Goal: Task Accomplishment & Management: Manage account settings

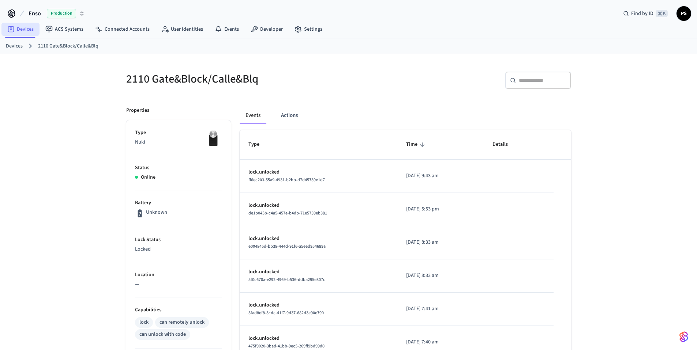
click at [16, 27] on link "Devices" at bounding box center [20, 29] width 38 height 13
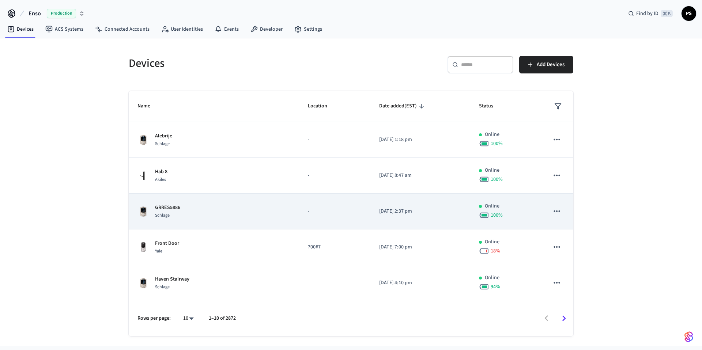
click at [195, 220] on td "GRRES5886 Schlage" at bounding box center [214, 212] width 170 height 36
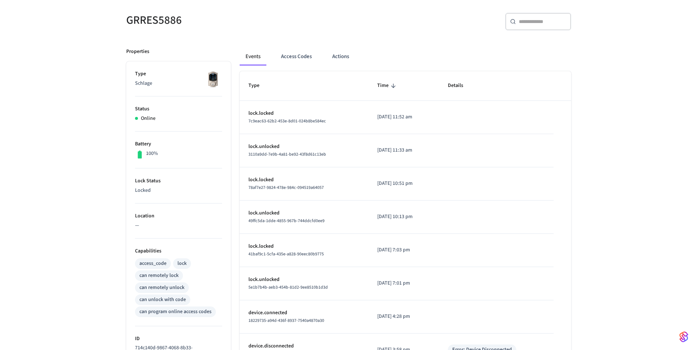
scroll to position [60, 0]
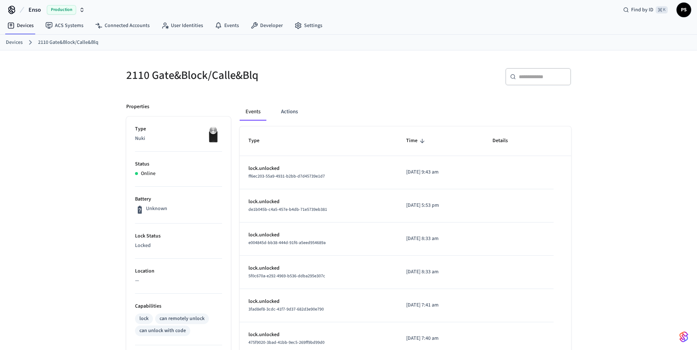
scroll to position [12, 0]
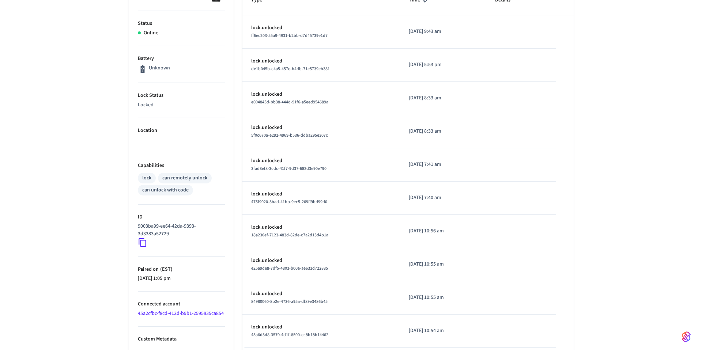
scroll to position [178, 0]
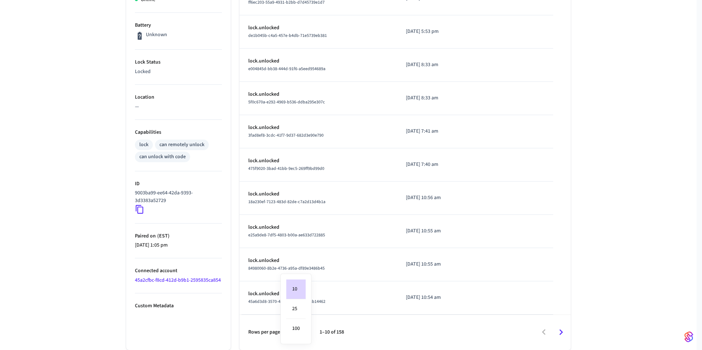
click at [303, 333] on body "Enso Production Find by ID ⌘ K PS Devices ACS Systems Connected Accounts User I…" at bounding box center [351, 86] width 702 height 528
click at [302, 324] on li "100" at bounding box center [295, 328] width 19 height 19
type input "***"
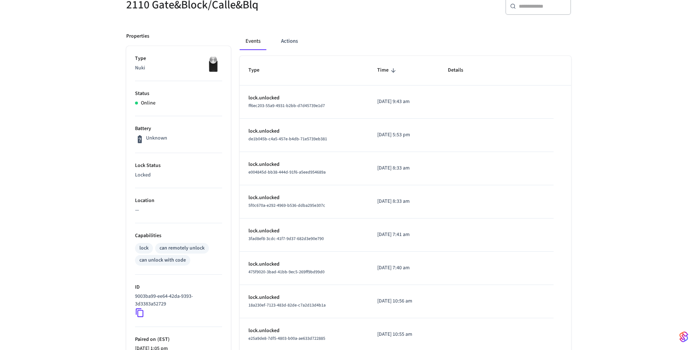
scroll to position [0, 0]
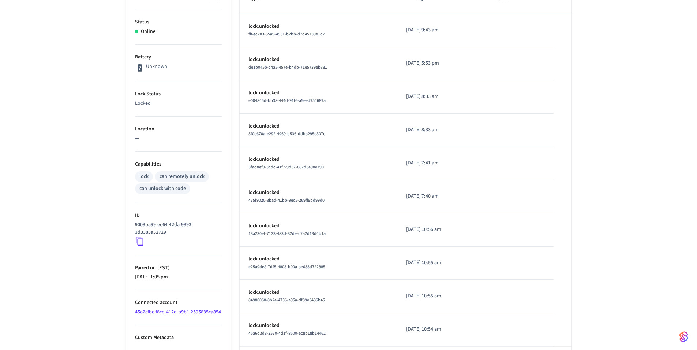
scroll to position [176, 0]
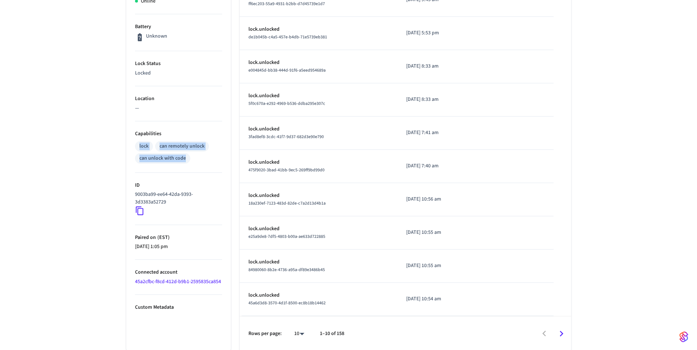
drag, startPoint x: 135, startPoint y: 143, endPoint x: 191, endPoint y: 156, distance: 58.2
click at [191, 156] on div "lock can remotely unlock can unlock with code" at bounding box center [178, 152] width 87 height 24
drag, startPoint x: 160, startPoint y: 144, endPoint x: 206, endPoint y: 147, distance: 45.9
click at [206, 147] on div "can remotely unlock" at bounding box center [182, 146] width 54 height 11
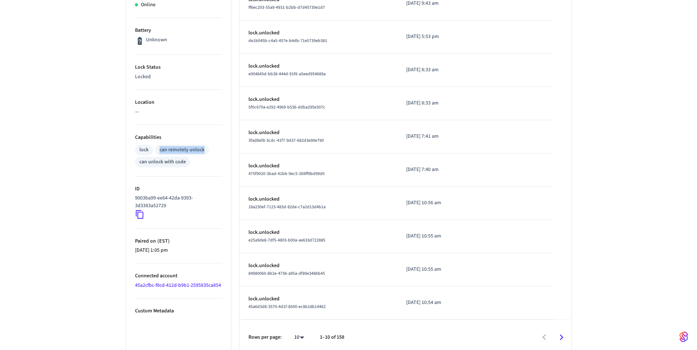
scroll to position [169, 0]
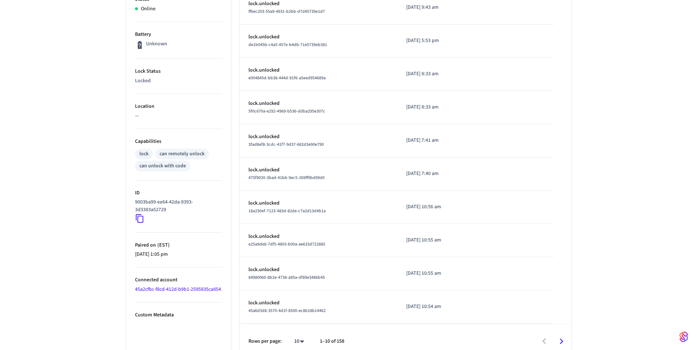
click at [190, 150] on div "can remotely unlock" at bounding box center [182, 154] width 45 height 8
drag, startPoint x: 157, startPoint y: 153, endPoint x: 189, endPoint y: 161, distance: 33.7
click at [204, 155] on div "can remotely unlock" at bounding box center [182, 154] width 54 height 11
drag, startPoint x: 187, startPoint y: 165, endPoint x: 140, endPoint y: 163, distance: 47.6
click at [140, 163] on div "can unlock with code" at bounding box center [162, 166] width 55 height 11
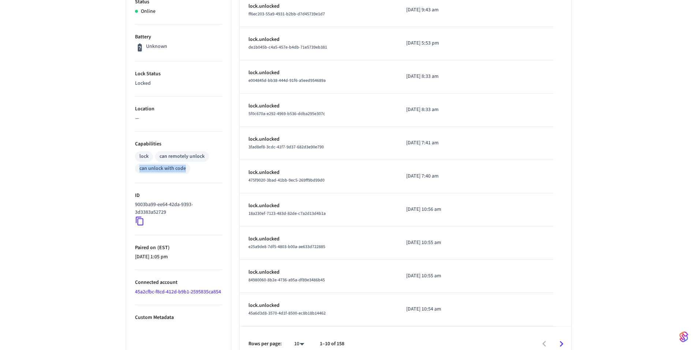
scroll to position [166, 0]
click at [61, 86] on div "2110 Gate&Block/Calle&Blq ​ ​ Properties Type Nuki Status Online Battery Unknow…" at bounding box center [348, 125] width 697 height 474
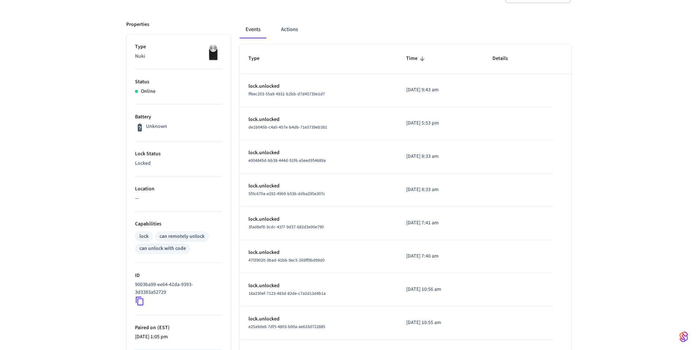
scroll to position [162, 0]
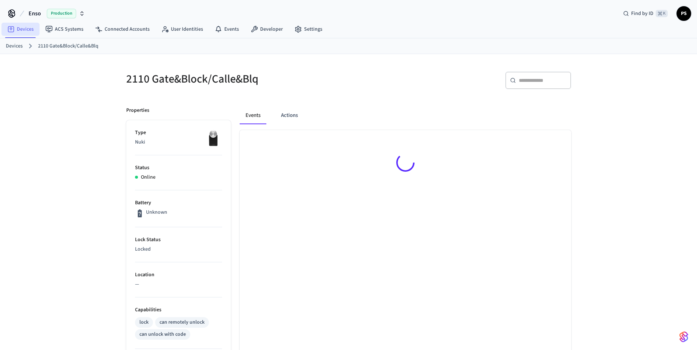
click at [18, 25] on link "Devices" at bounding box center [20, 29] width 38 height 13
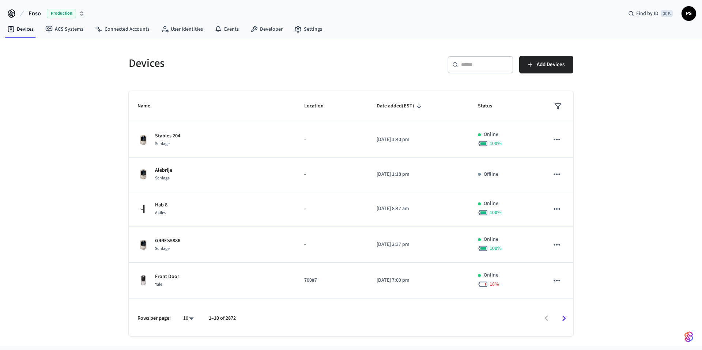
click at [236, 321] on p "1–10 of 2872" at bounding box center [222, 319] width 27 height 8
drag, startPoint x: 247, startPoint y: 317, endPoint x: 223, endPoint y: 318, distance: 24.2
click at [223, 318] on div "Rows per page: 10 ** 1–10 of 4872" at bounding box center [351, 318] width 445 height 35
click at [228, 321] on p "1–10 of 4872" at bounding box center [222, 319] width 27 height 8
drag, startPoint x: 228, startPoint y: 318, endPoint x: 244, endPoint y: 316, distance: 16.5
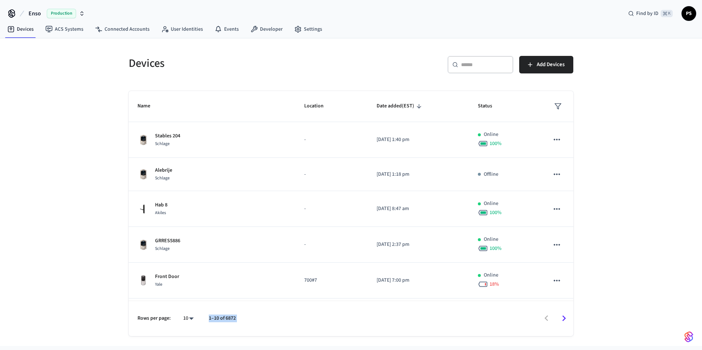
click at [244, 316] on div "Rows per page: 10 ** 1–10 of 6872" at bounding box center [351, 318] width 445 height 35
click at [242, 318] on div "Rows per page: 10 ** 1–10 of 6872" at bounding box center [351, 318] width 445 height 35
click at [225, 319] on div "Rows per page: 10 ** 1–10 of 9904" at bounding box center [351, 318] width 445 height 35
click at [240, 319] on div "Rows per page: 10 ** 1–10 of 9904" at bounding box center [351, 318] width 445 height 35
drag, startPoint x: 240, startPoint y: 319, endPoint x: 208, endPoint y: 319, distance: 32.2
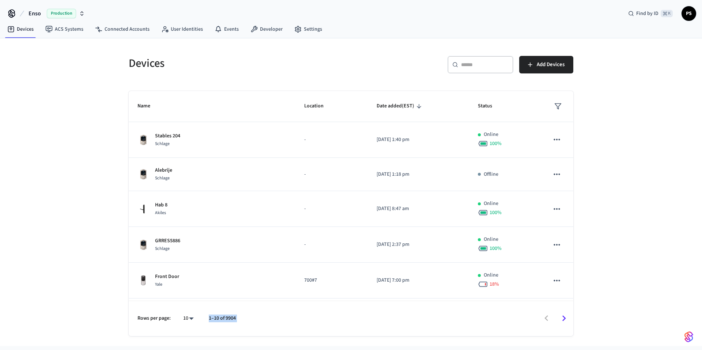
click at [208, 319] on div "Rows per page: 10 ** 1–10 of 9904" at bounding box center [351, 318] width 445 height 35
drag, startPoint x: 208, startPoint y: 319, endPoint x: 246, endPoint y: 322, distance: 38.6
click at [246, 322] on div "Rows per page: 10 ** 1–10 of 9904" at bounding box center [351, 318] width 445 height 35
click at [317, 27] on link "Settings" at bounding box center [309, 29] width 40 height 13
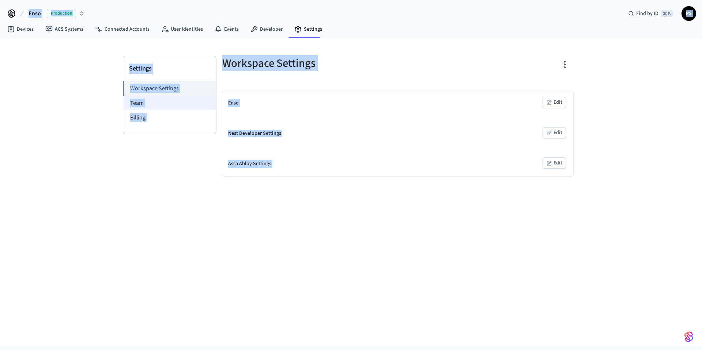
click at [174, 103] on li "Team" at bounding box center [169, 103] width 93 height 15
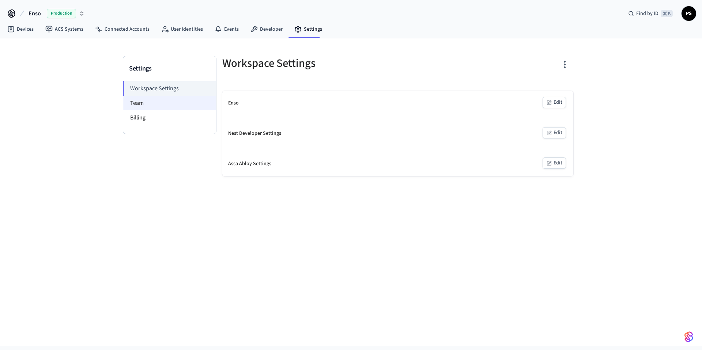
click at [174, 106] on li "Team" at bounding box center [169, 103] width 93 height 15
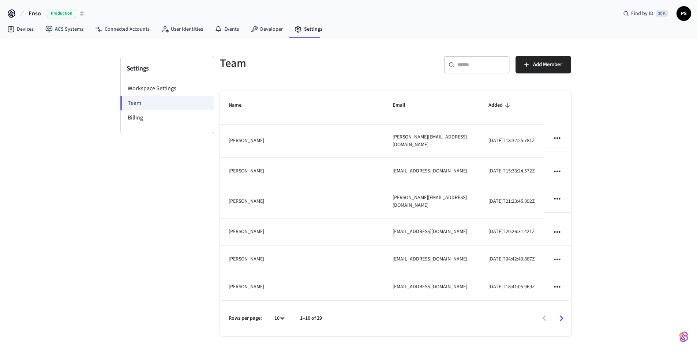
scroll to position [1, 0]
click at [530, 60] on button "Add Member" at bounding box center [543, 64] width 56 height 18
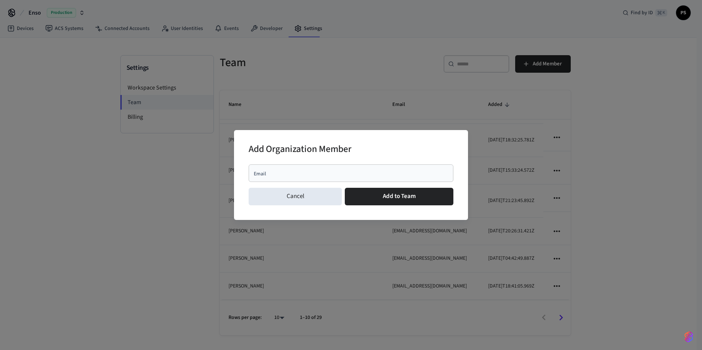
click at [281, 168] on div "Email" at bounding box center [351, 174] width 205 height 18
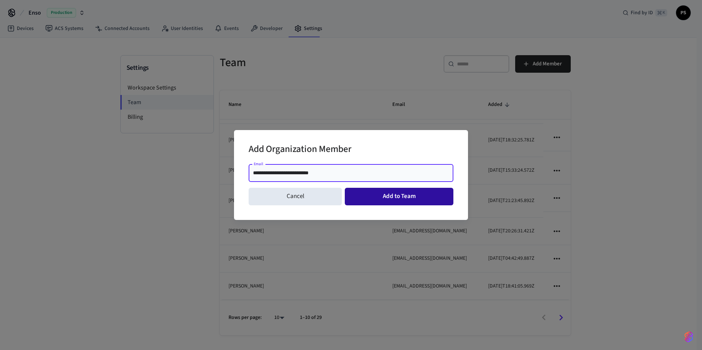
type input "**********"
click at [389, 199] on button "Add to Team" at bounding box center [399, 197] width 109 height 18
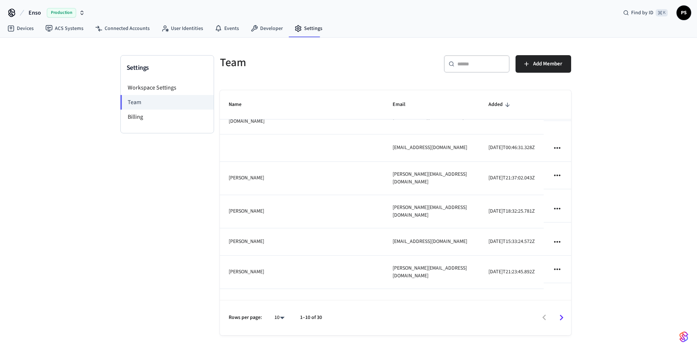
scroll to position [35, 0]
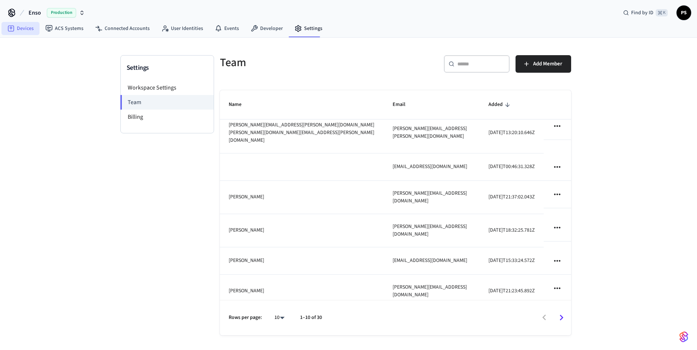
click at [4, 26] on link "Devices" at bounding box center [20, 28] width 38 height 13
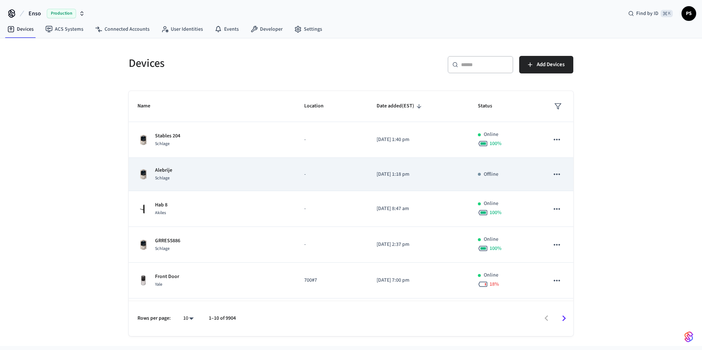
click at [229, 168] on div "[PERSON_NAME]" at bounding box center [212, 174] width 149 height 15
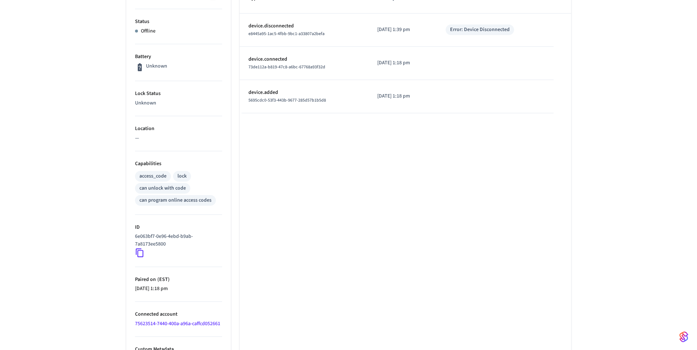
scroll to position [146, 0]
drag, startPoint x: 136, startPoint y: 164, endPoint x: 172, endPoint y: 163, distance: 36.2
click at [172, 163] on p "Capabilities" at bounding box center [178, 165] width 87 height 8
drag, startPoint x: 136, startPoint y: 177, endPoint x: 165, endPoint y: 180, distance: 29.4
click at [165, 180] on div "access_code" at bounding box center [153, 177] width 36 height 11
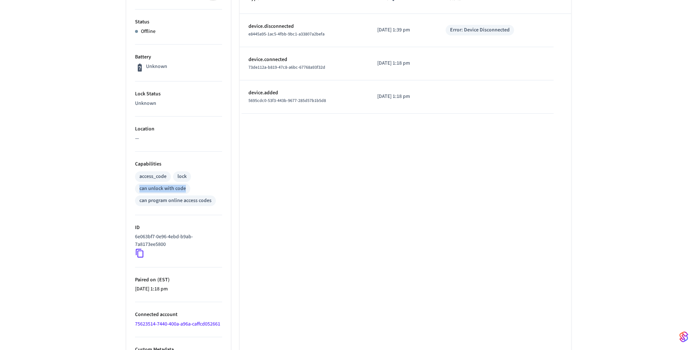
drag, startPoint x: 137, startPoint y: 189, endPoint x: 186, endPoint y: 190, distance: 49.0
click at [186, 190] on div "can unlock with code" at bounding box center [162, 189] width 55 height 11
drag, startPoint x: 221, startPoint y: 201, endPoint x: 141, endPoint y: 197, distance: 80.6
click at [141, 197] on div "access_code lock can unlock with code can program online access codes" at bounding box center [178, 188] width 87 height 36
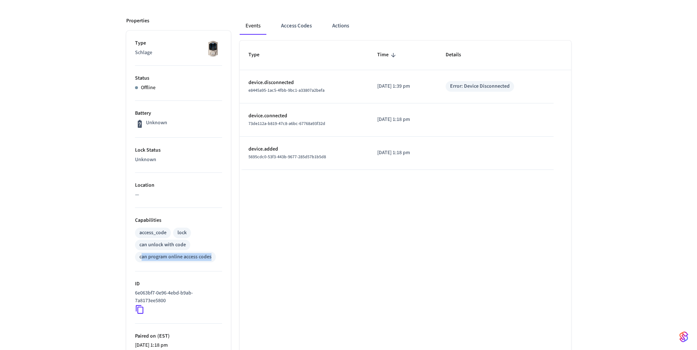
scroll to position [0, 0]
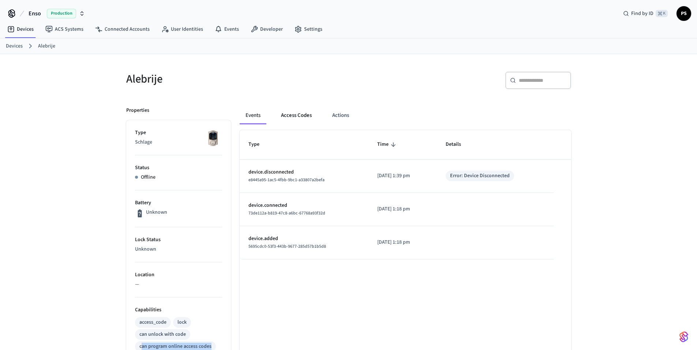
click at [290, 116] on button "Access Codes" at bounding box center [296, 116] width 42 height 18
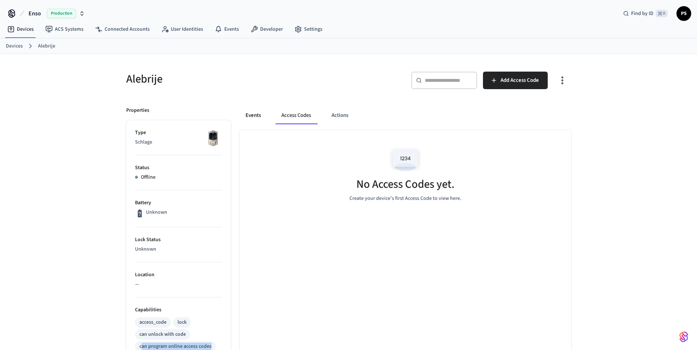
click at [259, 121] on button "Events" at bounding box center [253, 116] width 27 height 18
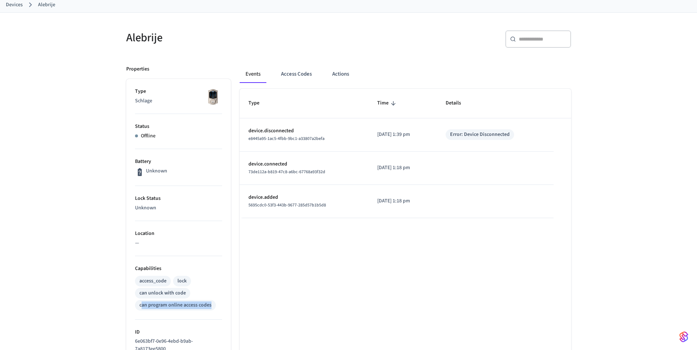
scroll to position [38, 0]
